Goal: Find specific page/section: Find specific page/section

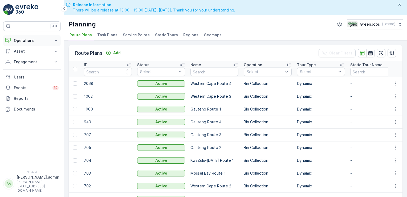
click at [52, 39] on button "Operations" at bounding box center [32, 40] width 58 height 11
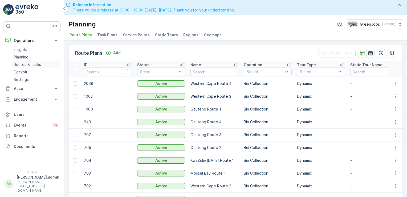
click at [29, 63] on p "Routes & Tasks" at bounding box center [27, 64] width 27 height 5
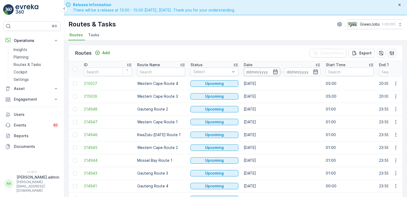
click at [251, 70] on input at bounding box center [262, 71] width 36 height 9
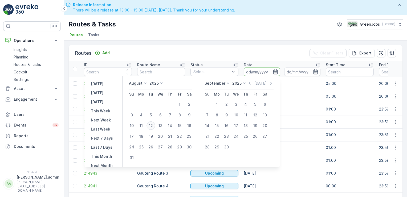
click at [154, 124] on div "12" at bounding box center [150, 125] width 9 height 9
type input "[DATE]"
click at [154, 124] on div "12" at bounding box center [150, 125] width 9 height 9
type input "[DATE]"
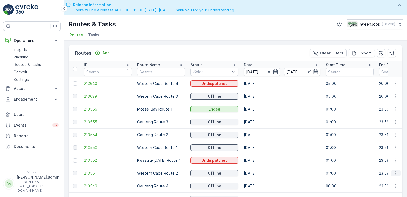
click at [393, 171] on icon "button" at bounding box center [395, 172] width 5 height 5
click at [392, 148] on span "See More Details" at bounding box center [383, 149] width 31 height 5
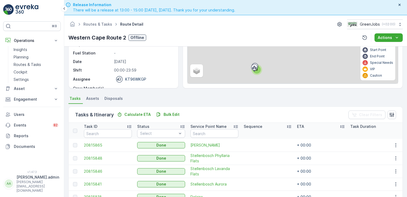
scroll to position [14, 0]
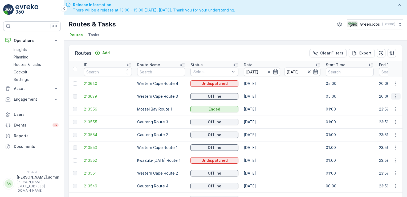
click at [394, 95] on icon "button" at bounding box center [395, 95] width 5 height 5
click at [391, 102] on span "See More Details" at bounding box center [383, 103] width 31 height 5
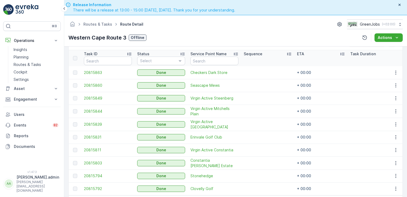
scroll to position [148, 0]
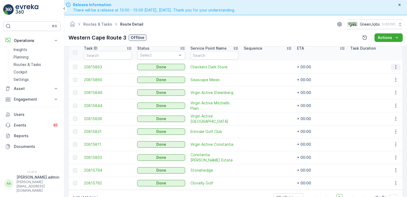
click at [396, 65] on icon "button" at bounding box center [395, 66] width 5 height 5
click at [386, 72] on span "See More Details" at bounding box center [389, 72] width 31 height 5
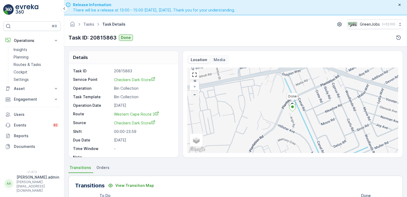
click at [194, 94] on span "−" at bounding box center [194, 94] width 3 height 5
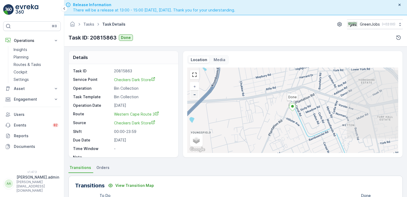
click at [194, 94] on span "−" at bounding box center [194, 94] width 3 height 5
